Goal: Book appointment/travel/reservation

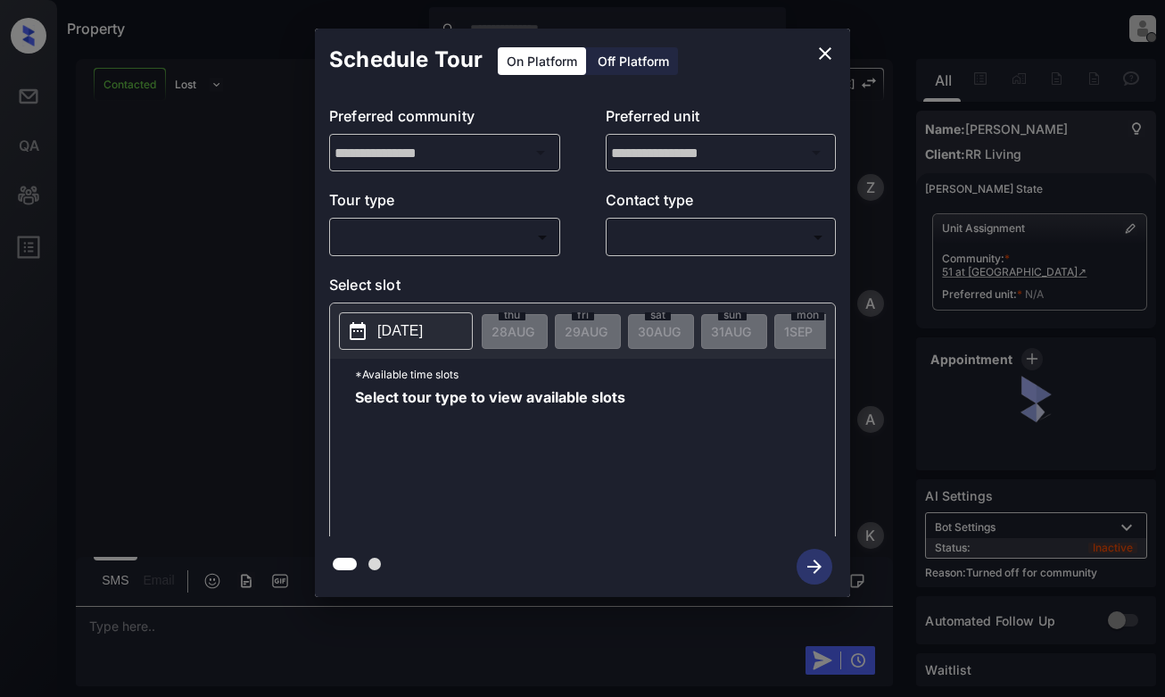
scroll to position [677, 0]
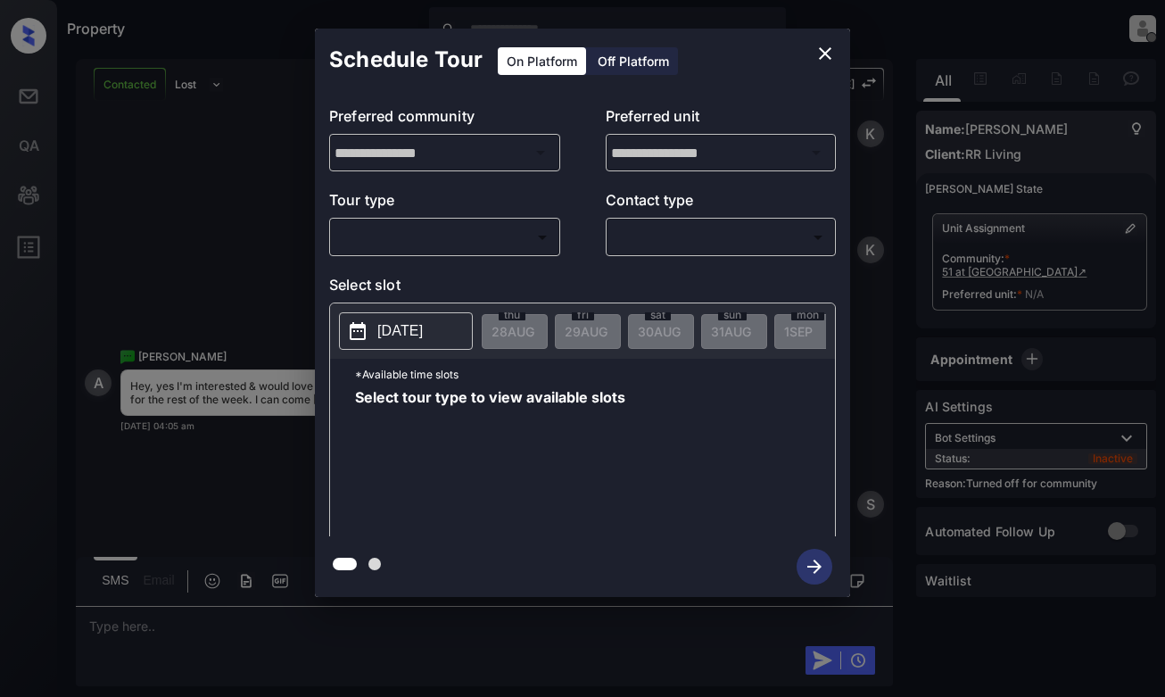
click at [487, 239] on body "Property [PERSON_NAME] Offline Set yourself online Set yourself on break Profil…" at bounding box center [582, 348] width 1165 height 697
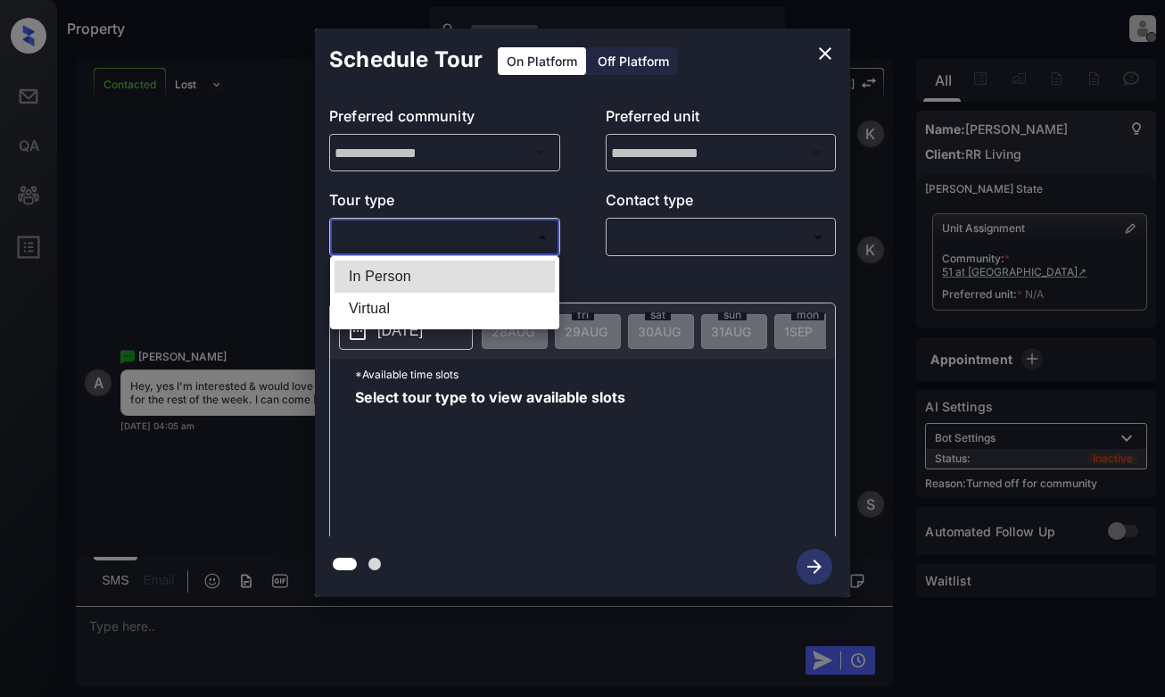
click at [474, 276] on li "In Person" at bounding box center [445, 277] width 220 height 32
type input "********"
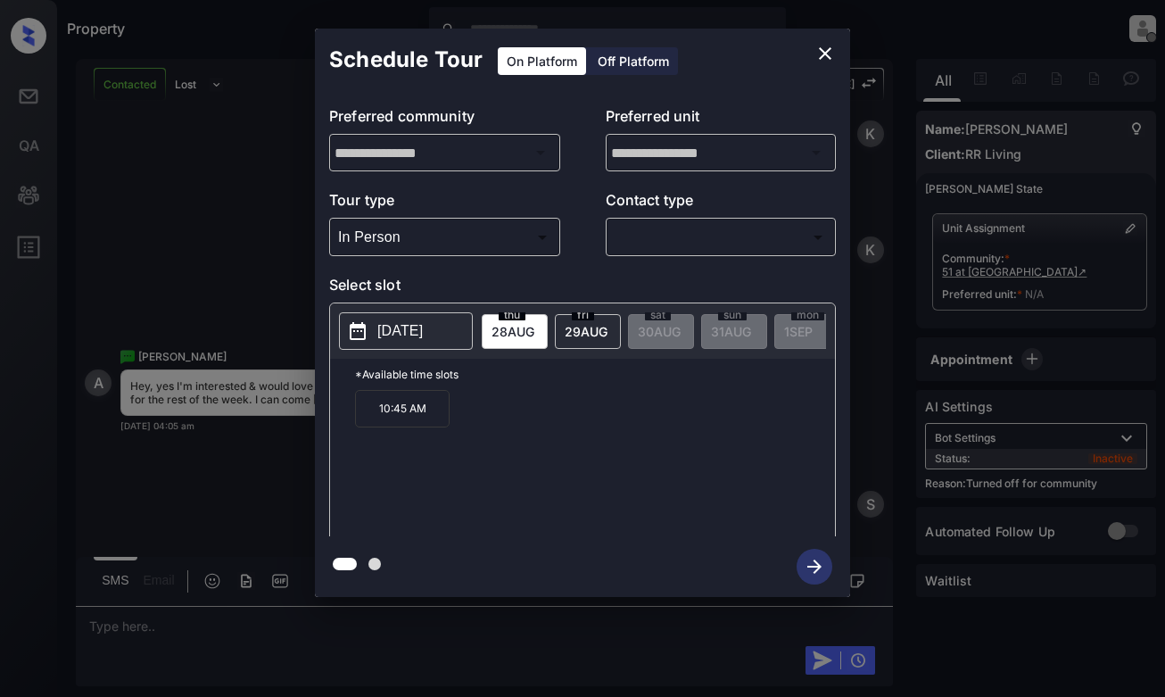
click at [438, 318] on button "[DATE]" at bounding box center [406, 330] width 134 height 37
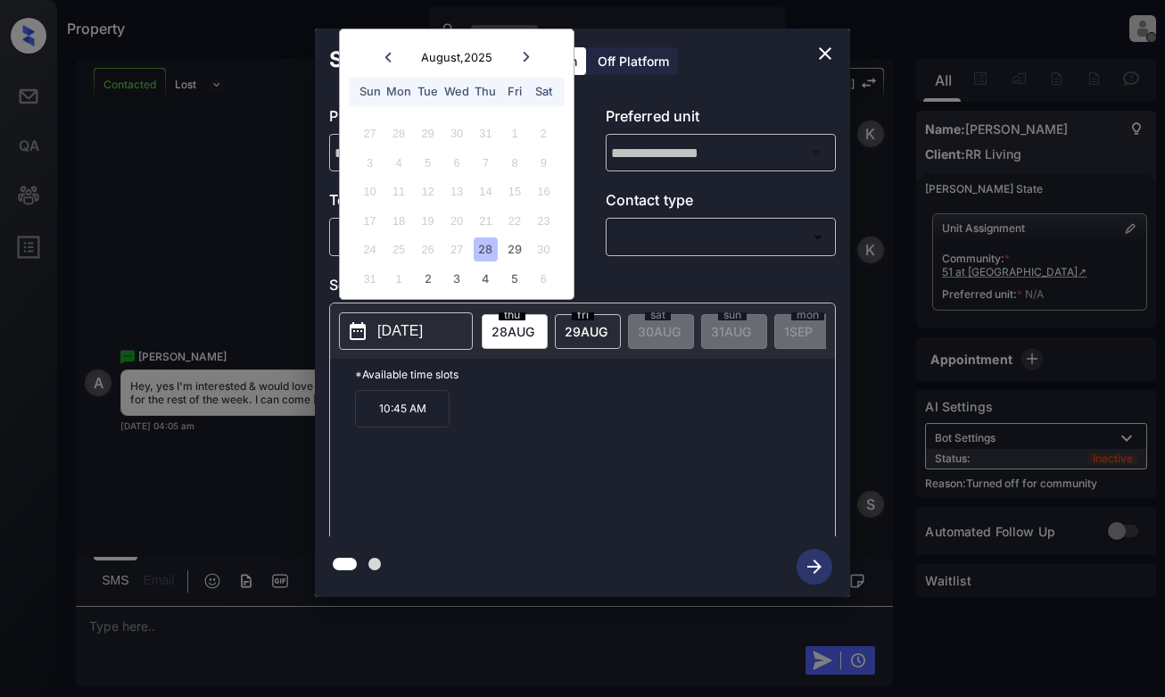
click at [817, 50] on icon "close" at bounding box center [825, 53] width 21 height 21
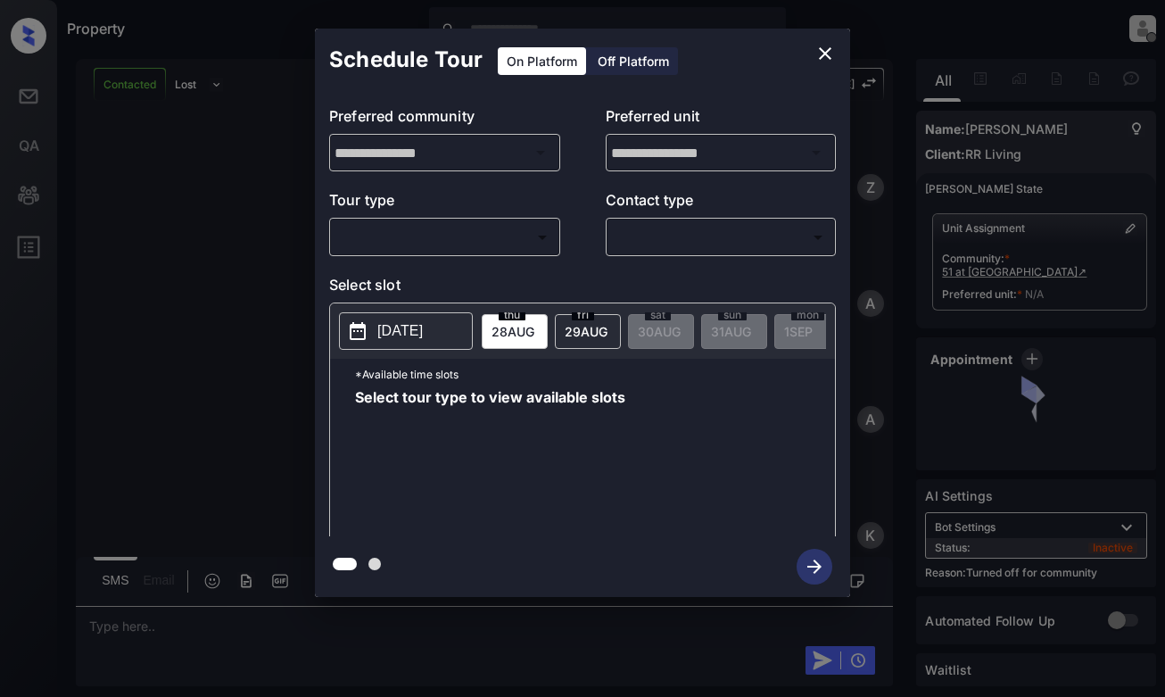
scroll to position [677, 0]
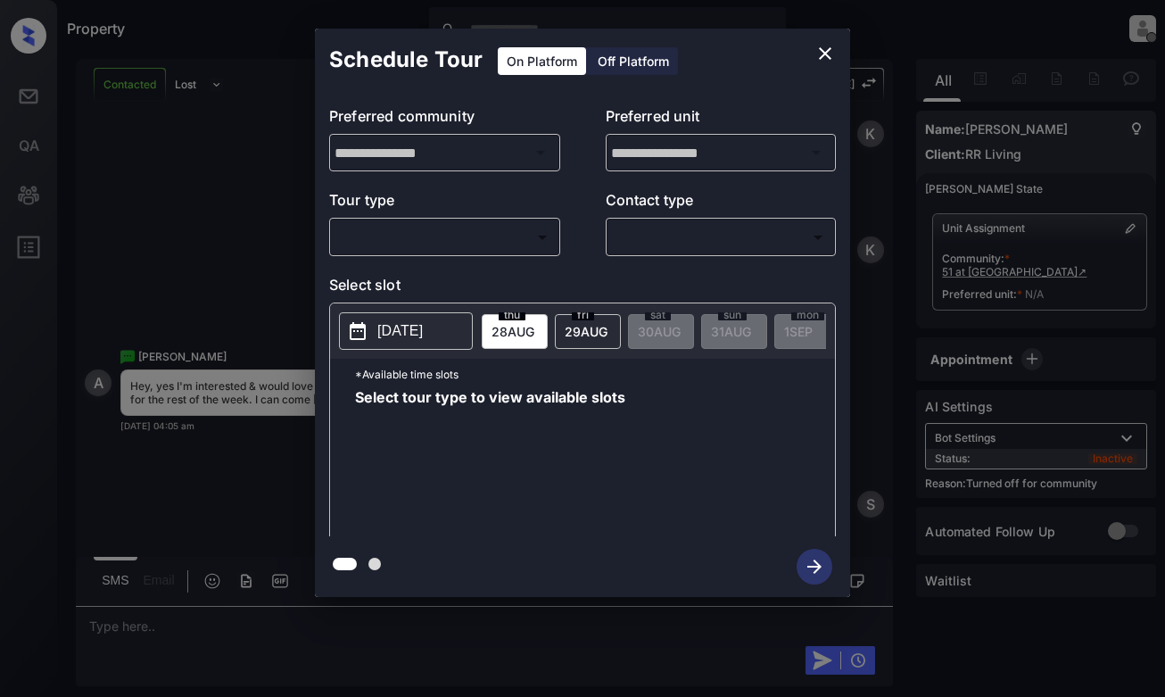
click at [479, 227] on body "Property [PERSON_NAME] Offline Set yourself online Set yourself on break Profil…" at bounding box center [582, 348] width 1165 height 697
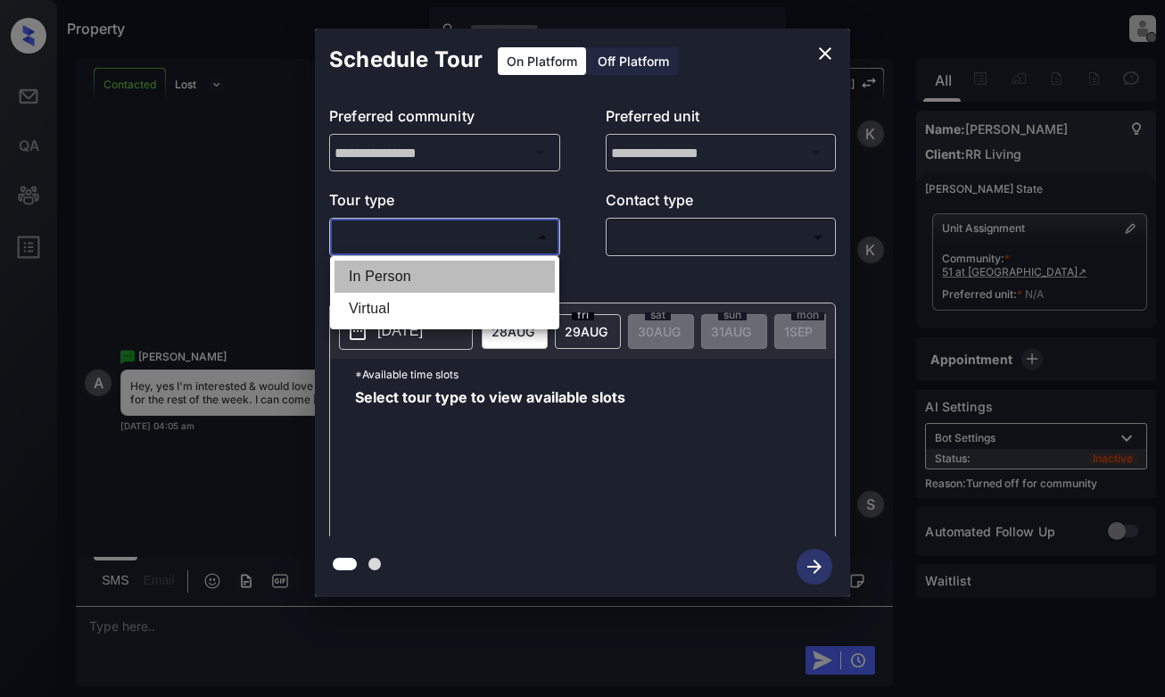
click at [469, 273] on li "In Person" at bounding box center [445, 277] width 220 height 32
type input "********"
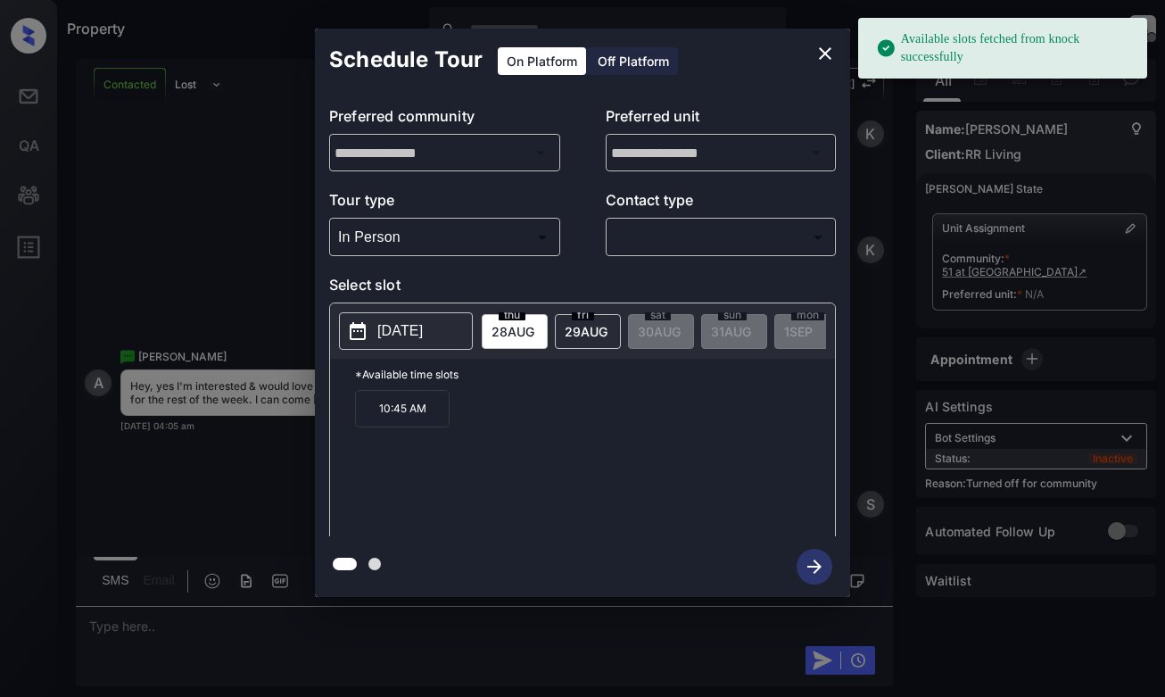
click at [364, 347] on button "[DATE]" at bounding box center [406, 330] width 134 height 37
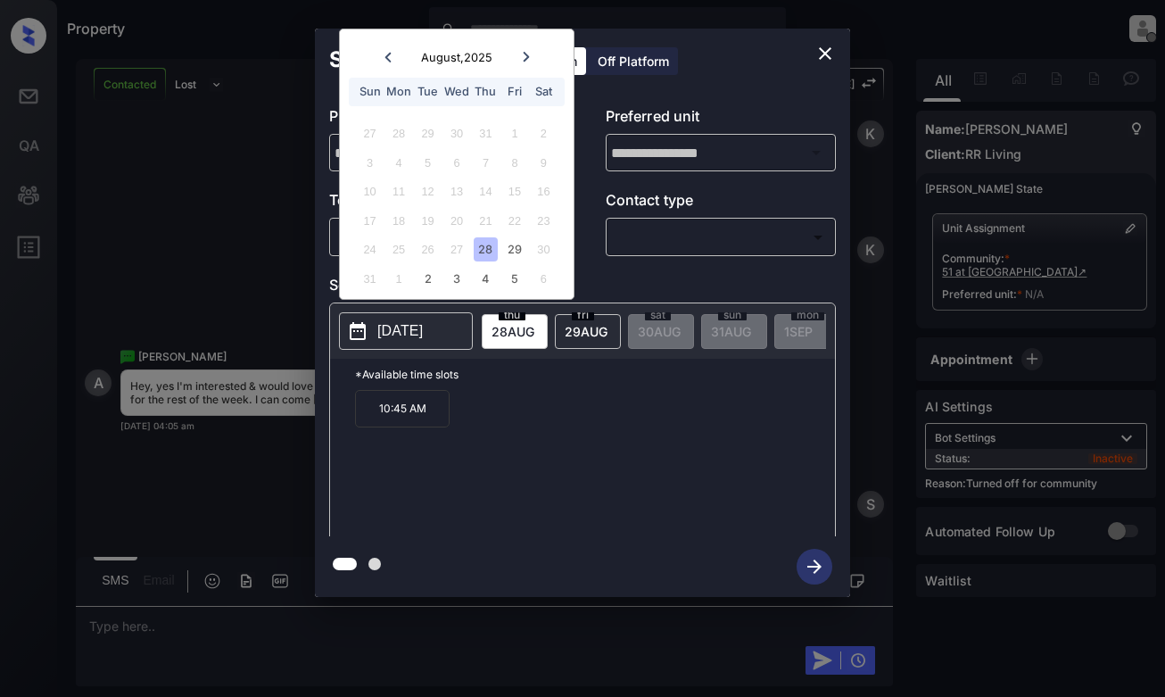
click at [830, 59] on icon "close" at bounding box center [825, 53] width 12 height 12
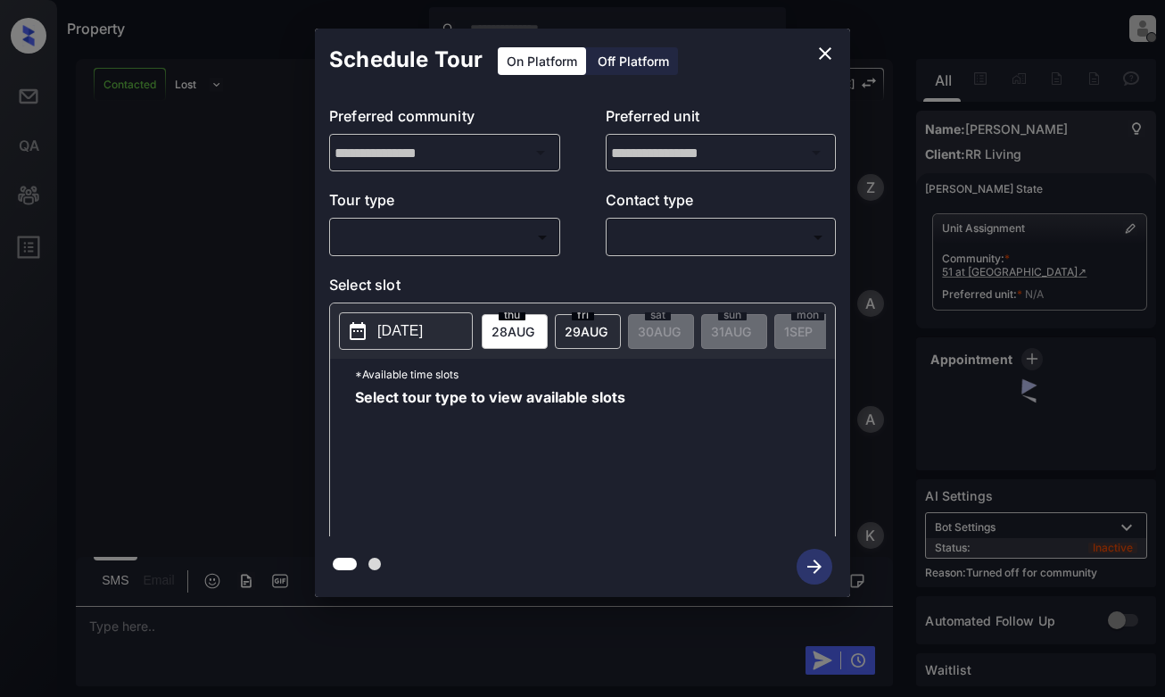
scroll to position [677, 0]
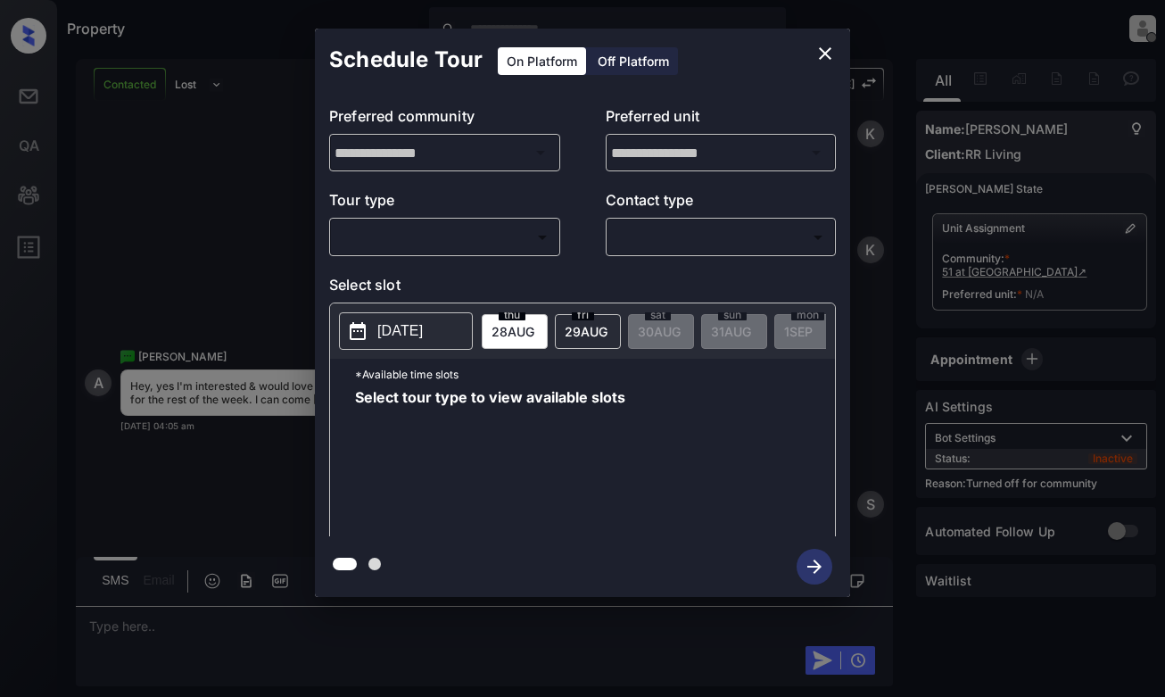
click at [505, 256] on div "​ ​" at bounding box center [444, 237] width 231 height 38
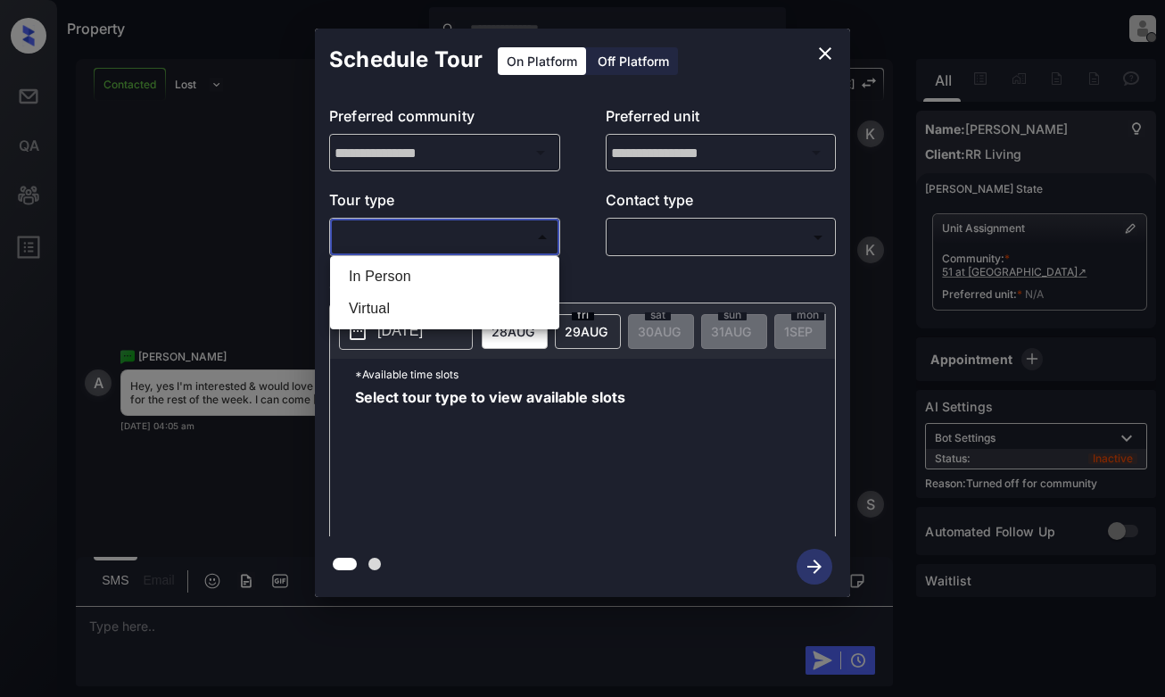
click at [529, 240] on body "Property [PERSON_NAME] Offline Set yourself online Set yourself on break Profil…" at bounding box center [582, 348] width 1165 height 697
click at [523, 275] on li "In Person" at bounding box center [445, 277] width 220 height 32
type input "********"
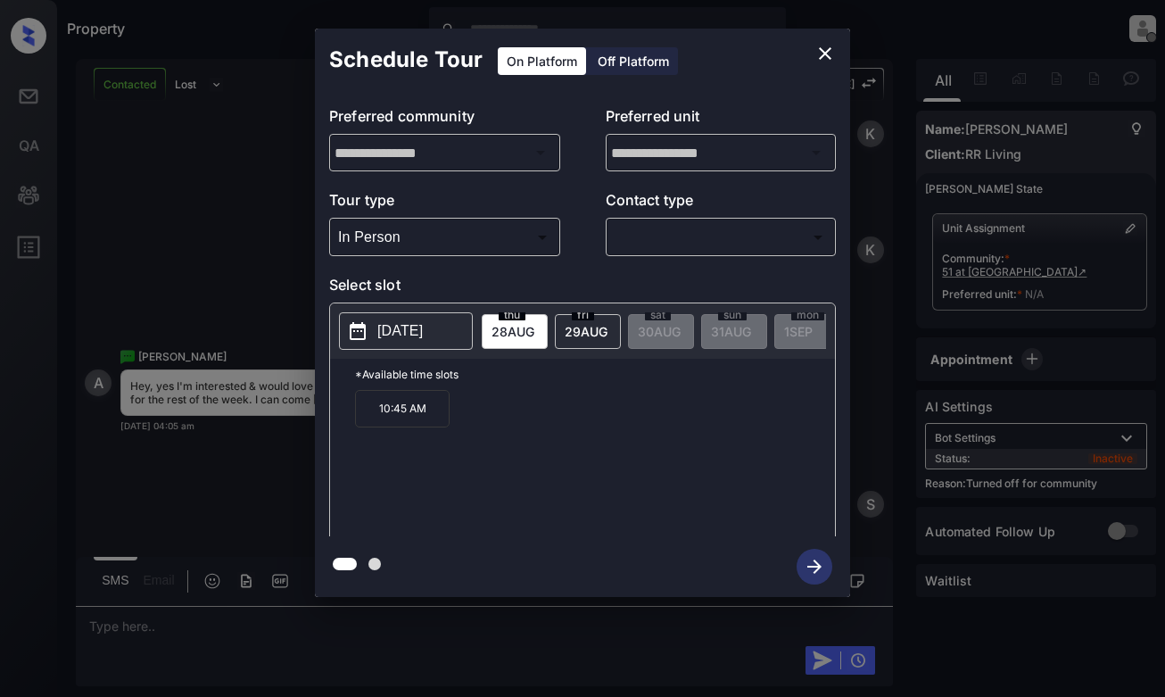
click at [453, 327] on button "[DATE]" at bounding box center [406, 330] width 134 height 37
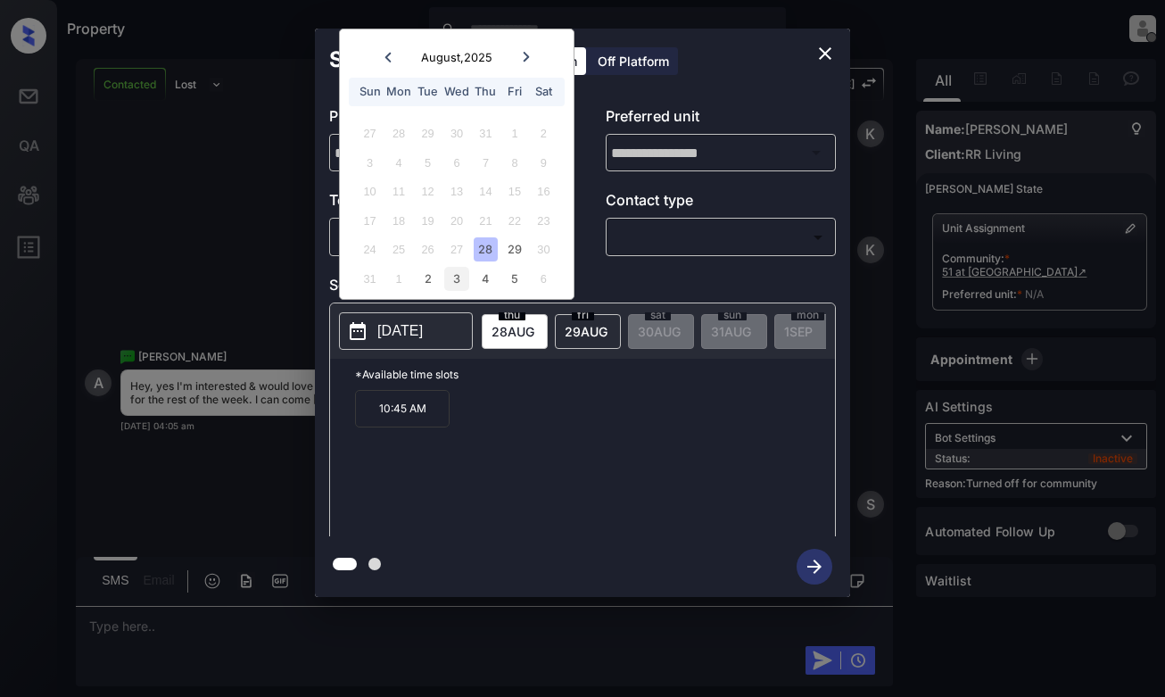
click at [449, 276] on div "3" at bounding box center [456, 279] width 24 height 24
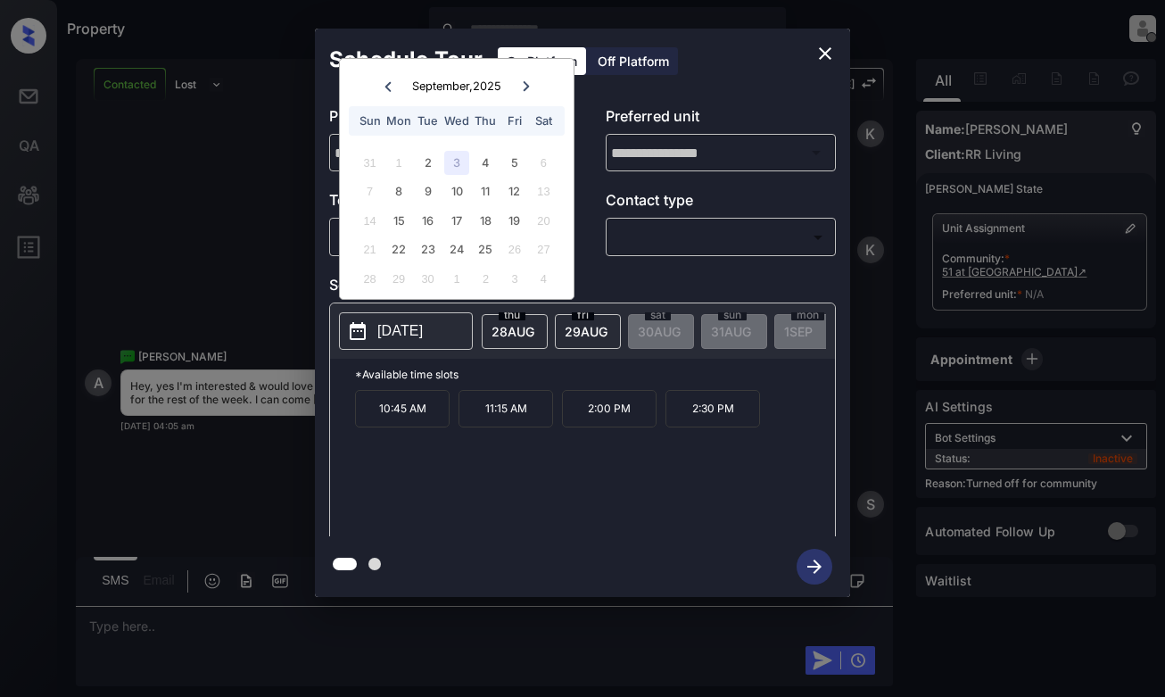
click at [833, 45] on icon "close" at bounding box center [825, 53] width 21 height 21
